Goal: Information Seeking & Learning: Learn about a topic

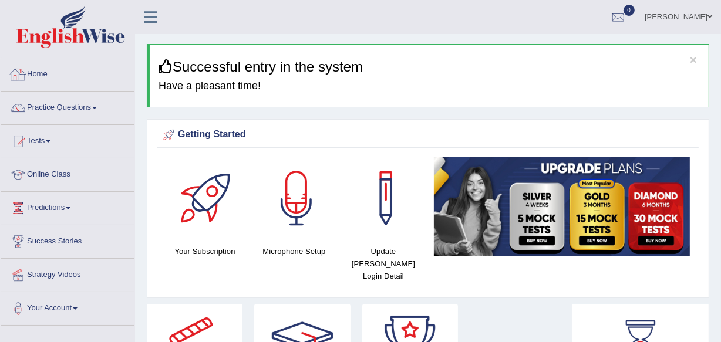
click at [87, 104] on link "Practice Questions" at bounding box center [68, 106] width 134 height 29
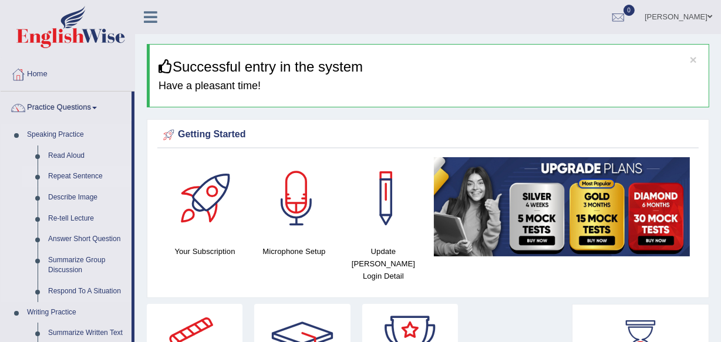
click at [61, 177] on link "Repeat Sentence" at bounding box center [87, 176] width 89 height 21
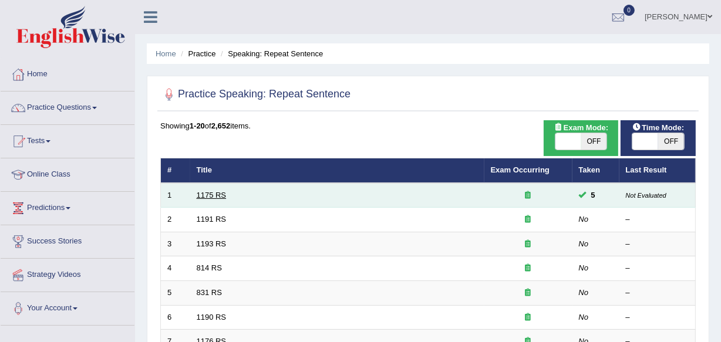
click at [213, 196] on link "1175 RS" at bounding box center [212, 195] width 30 height 9
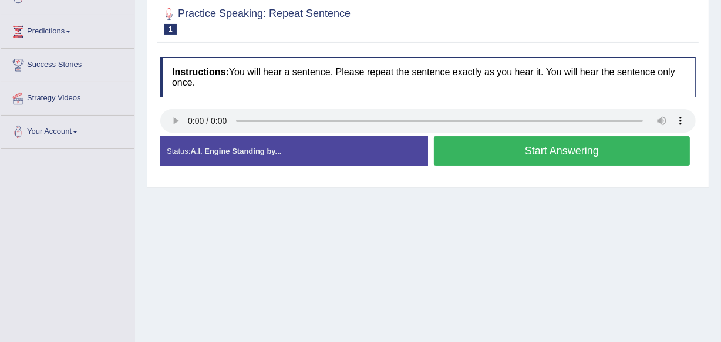
scroll to position [180, 0]
